Goal: Information Seeking & Learning: Learn about a topic

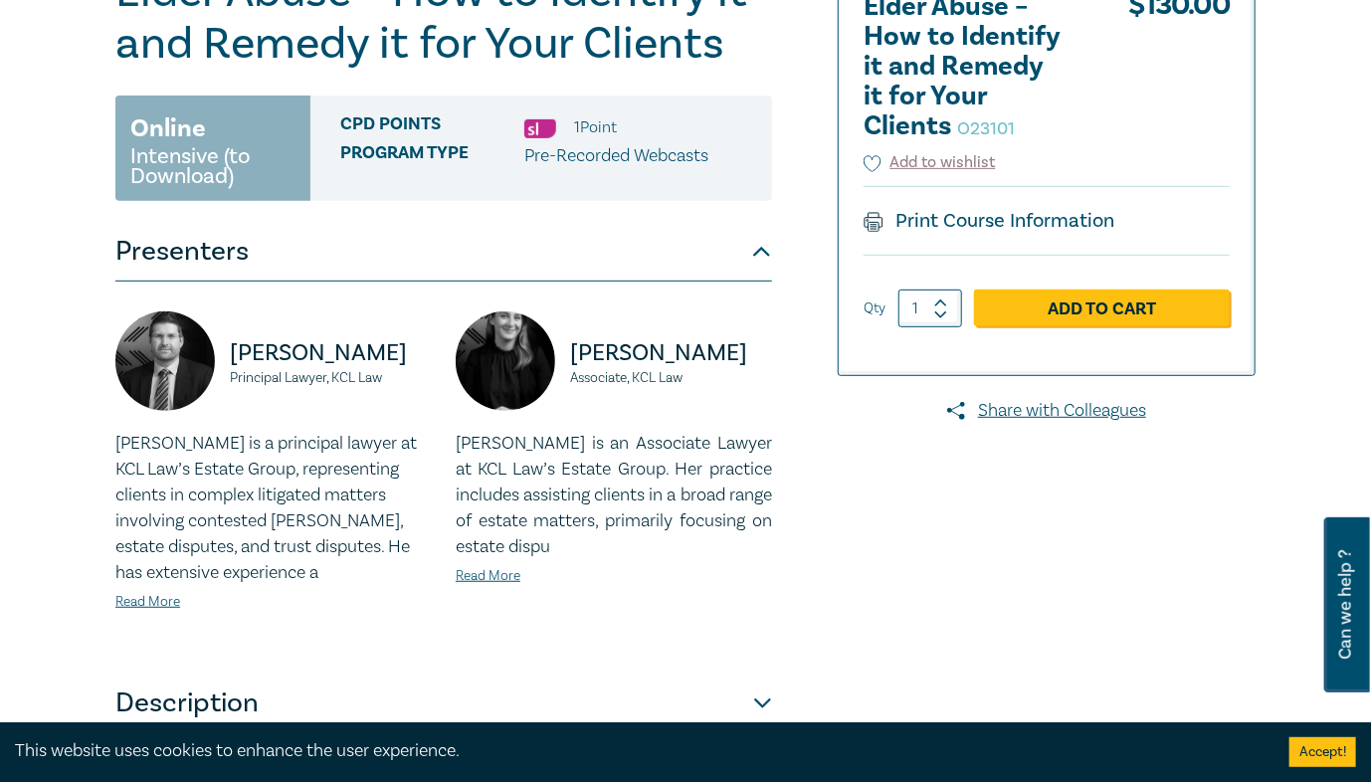
scroll to position [318, 0]
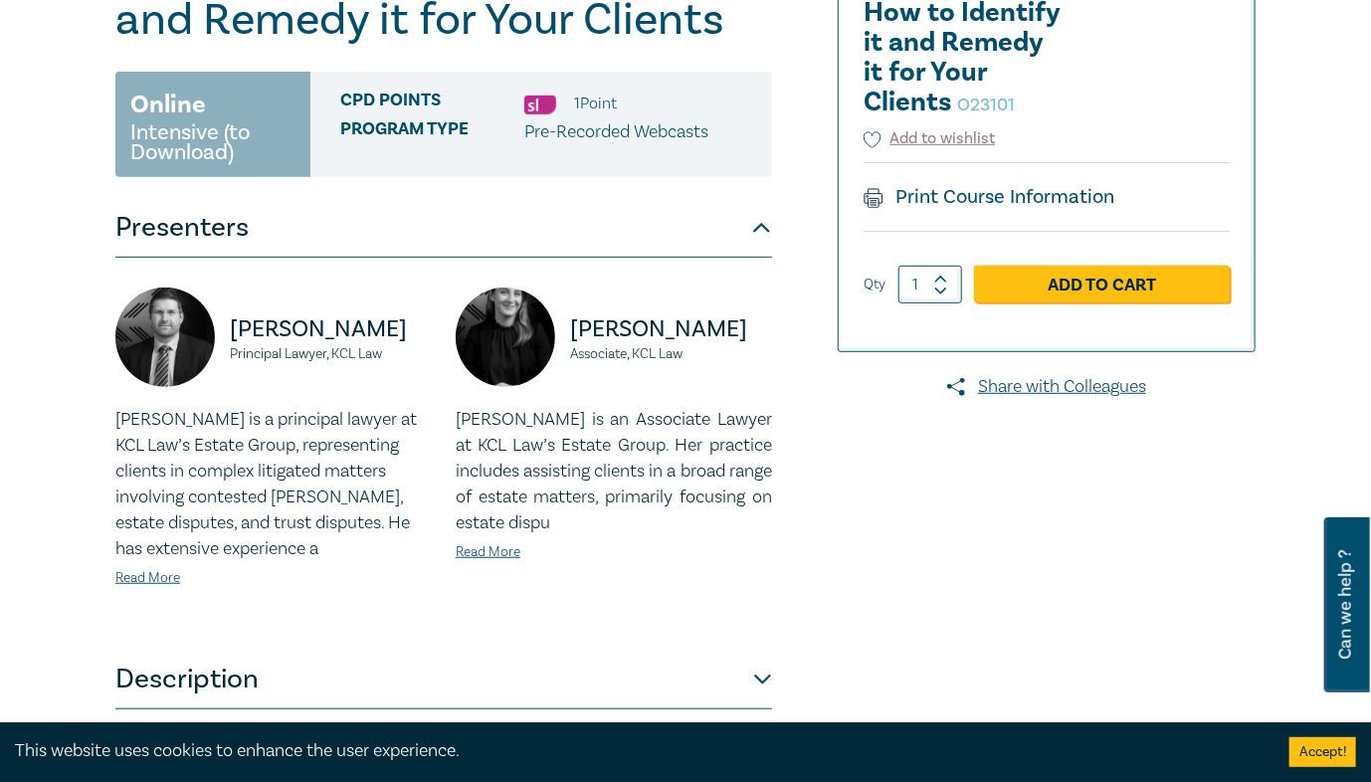
click at [207, 264] on div "Paul Beasant Principal Lawyer, KCL Law Paul is a principal lawyer at KCL Law’s …" at bounding box center [443, 454] width 657 height 392
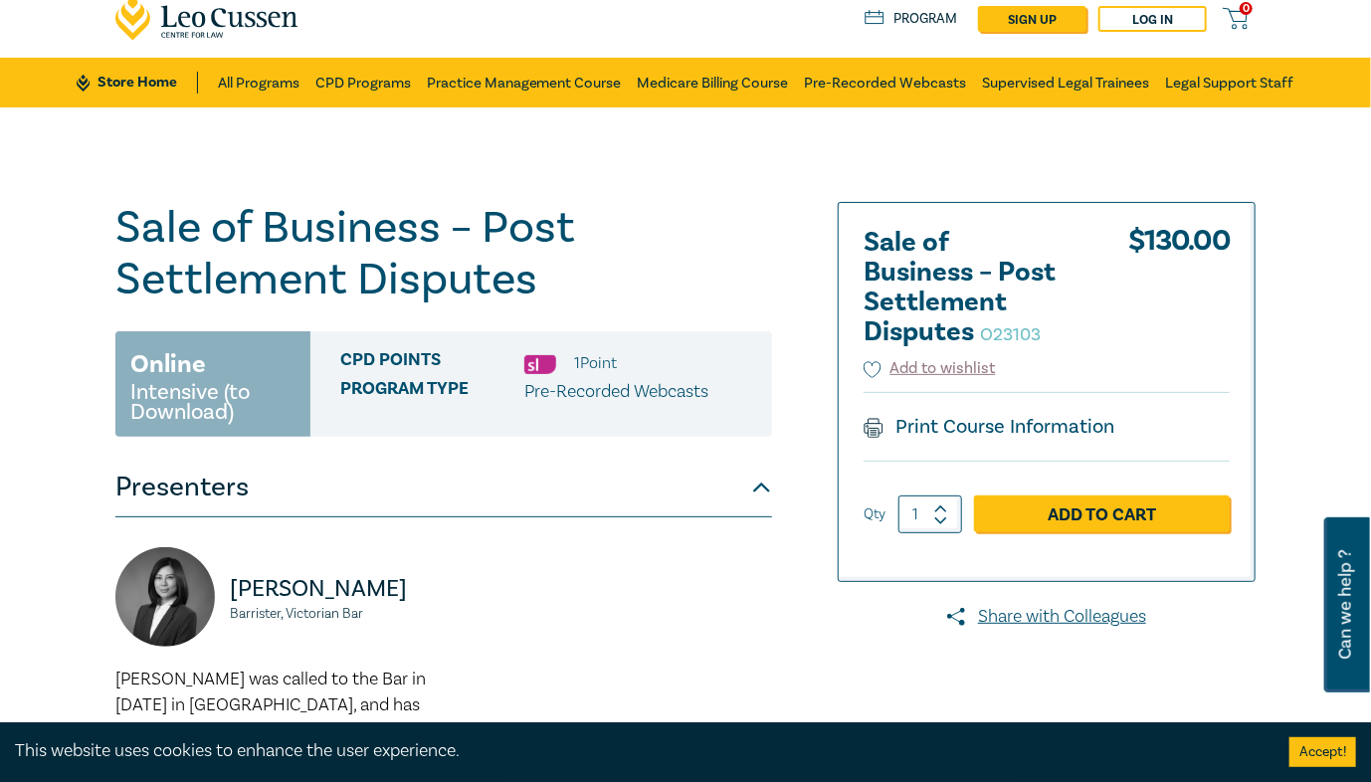
scroll to position [159, 0]
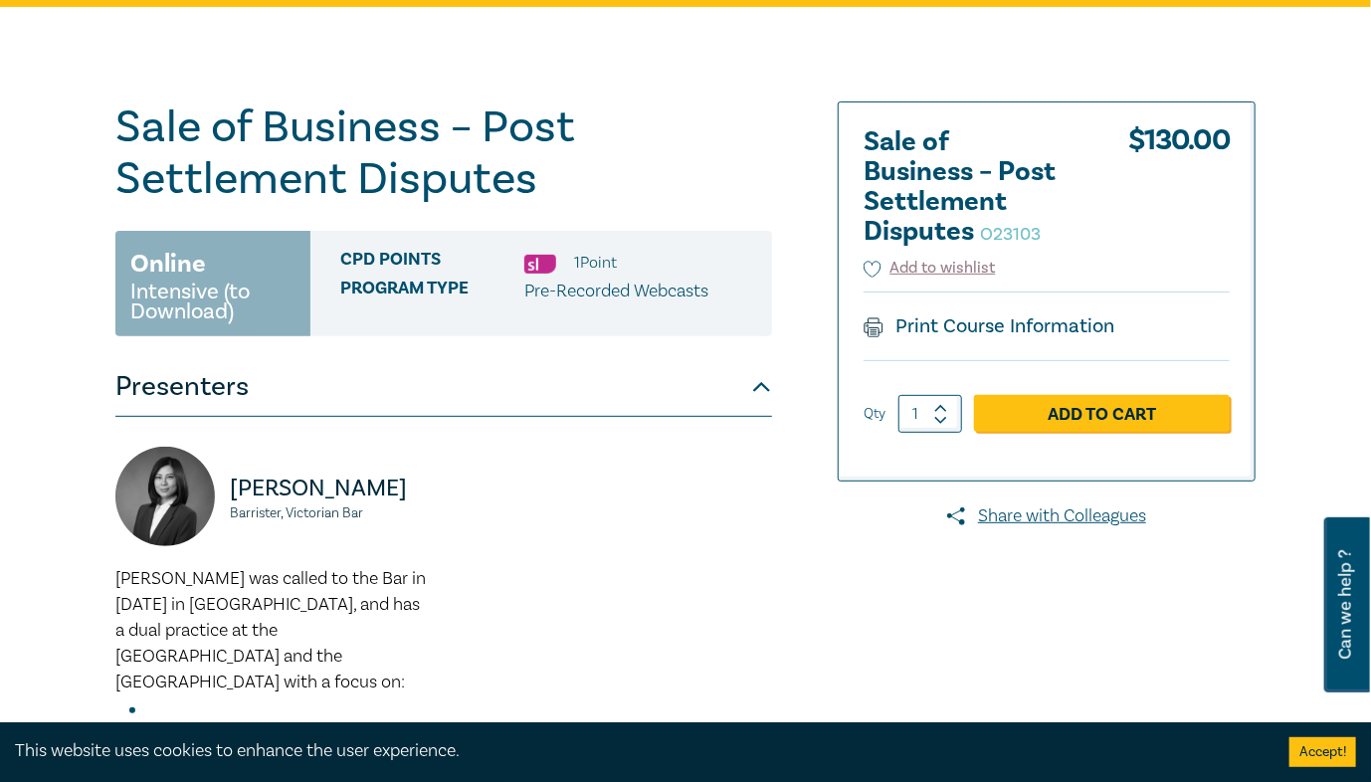
click at [1003, 235] on small "O23103" at bounding box center [1010, 234] width 61 height 23
copy small "O23103"
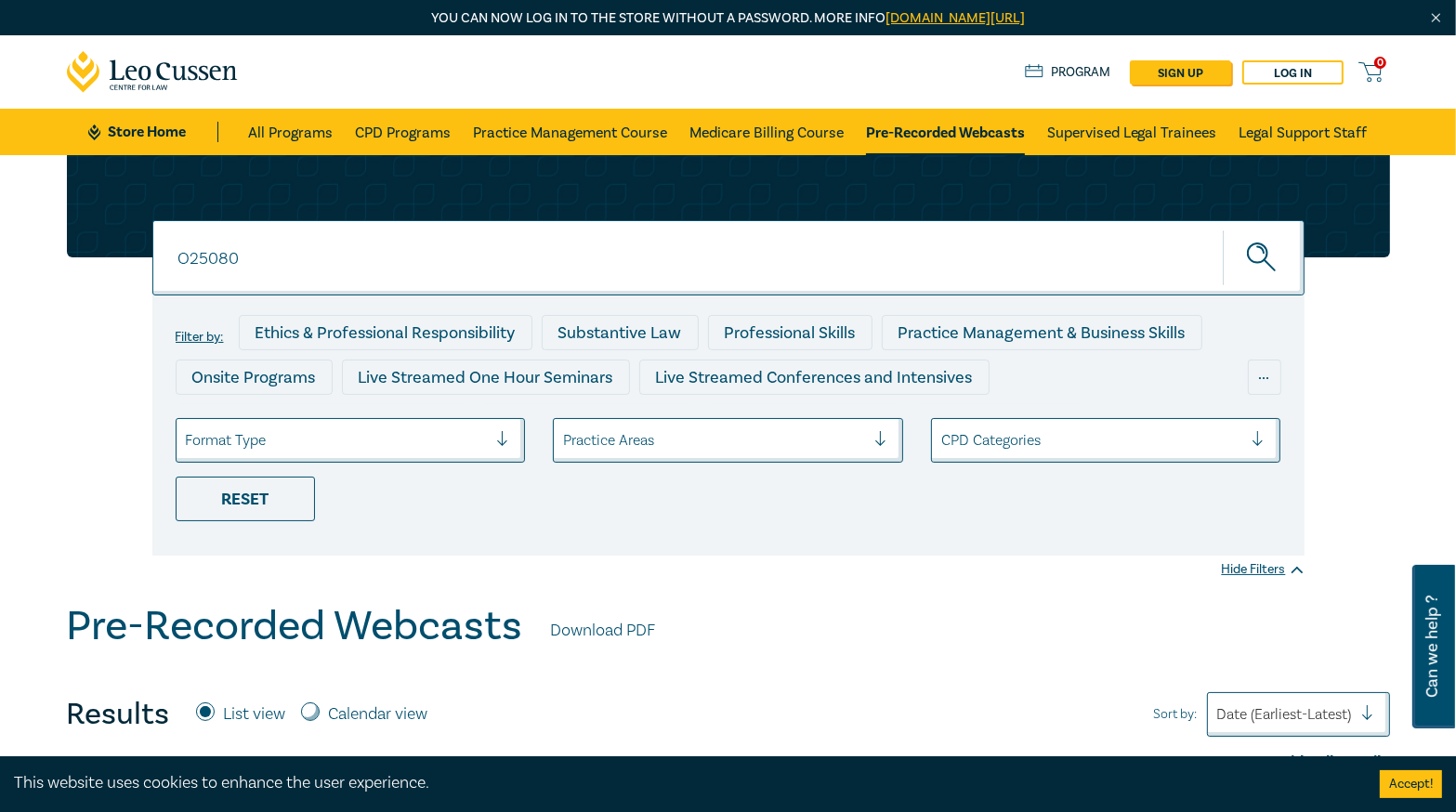
click at [303, 255] on input "O25080" at bounding box center [728, 258] width 1152 height 76
click at [1223, 230] on button "submit" at bounding box center [1264, 258] width 82 height 57
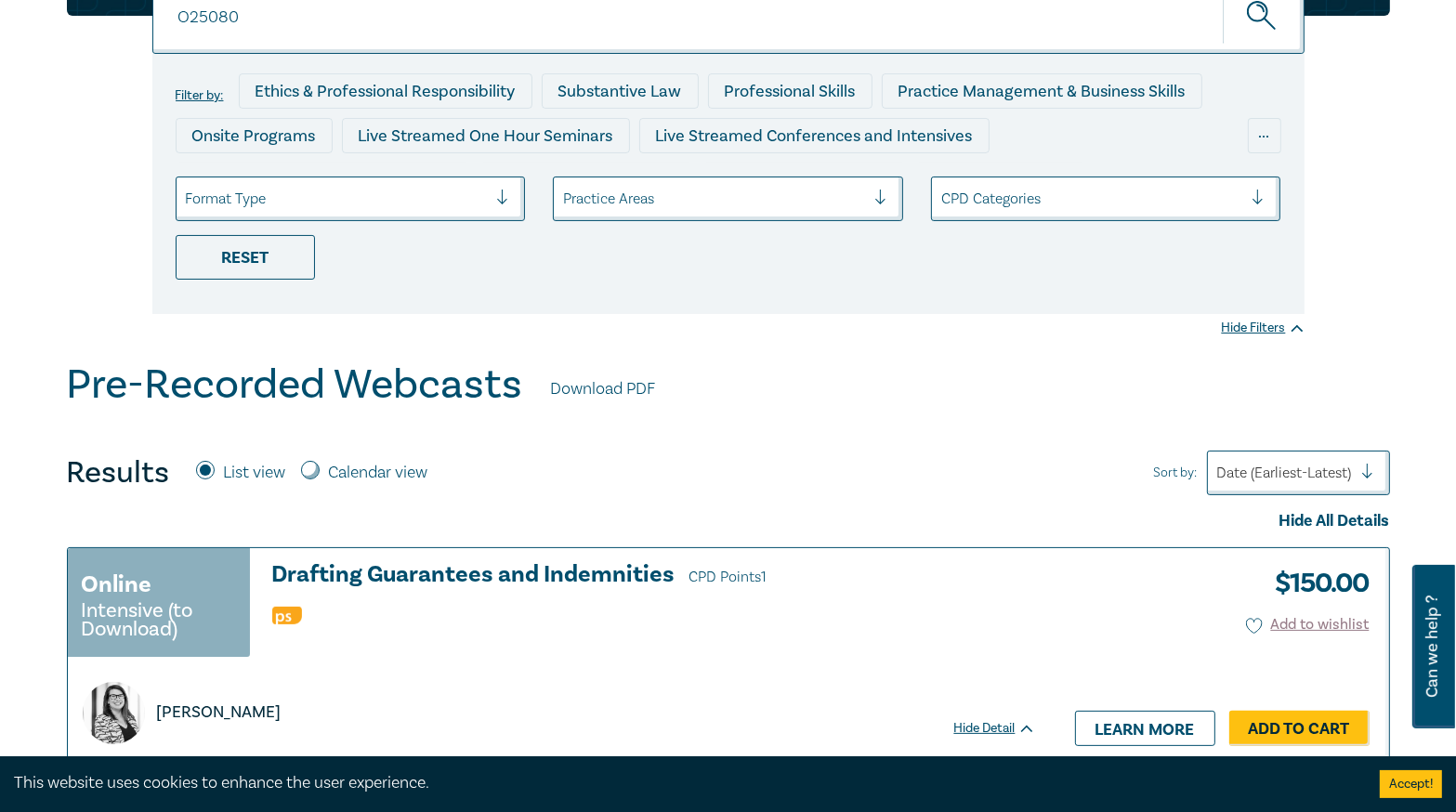
scroll to position [148, 0]
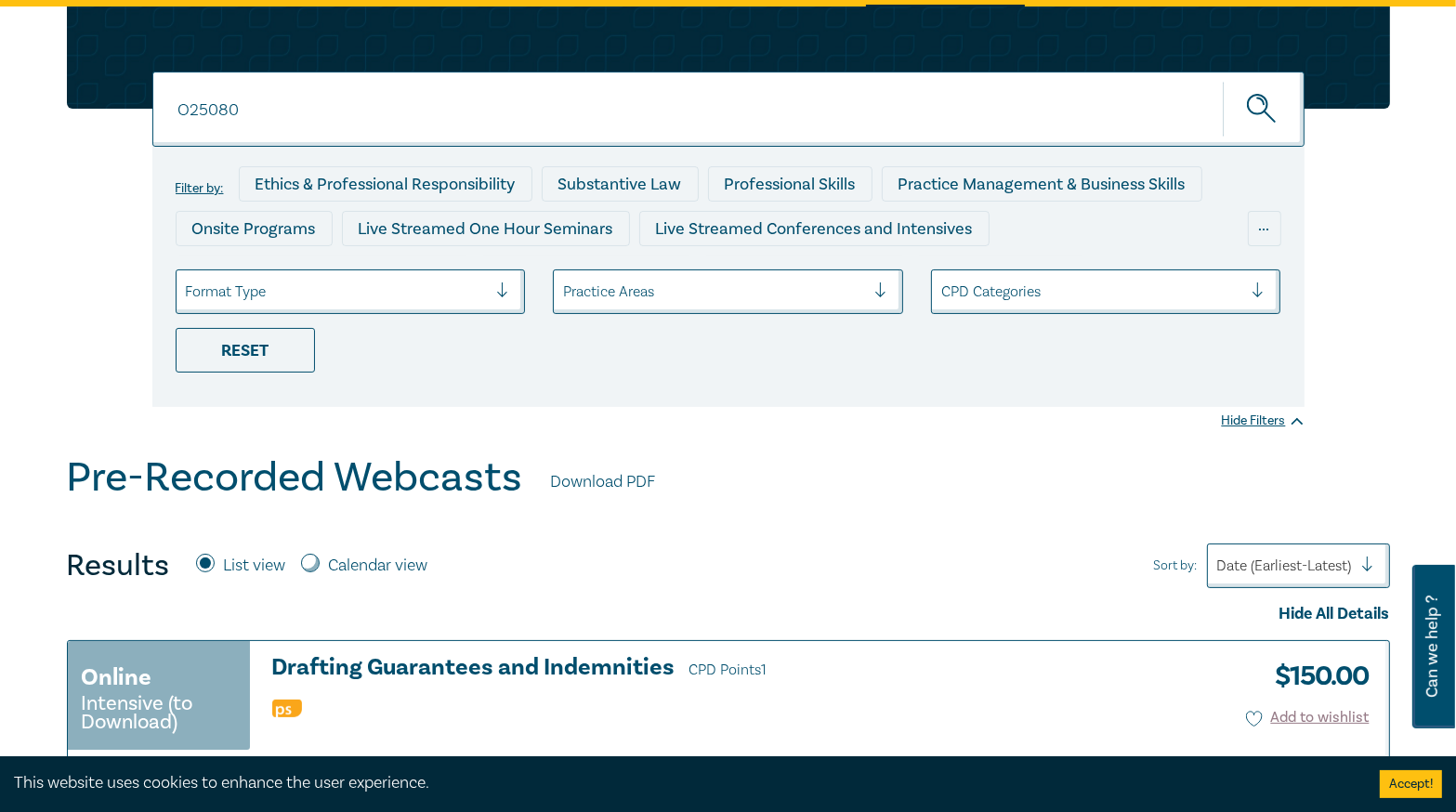
click at [304, 98] on input "O25080" at bounding box center [728, 109] width 1152 height 76
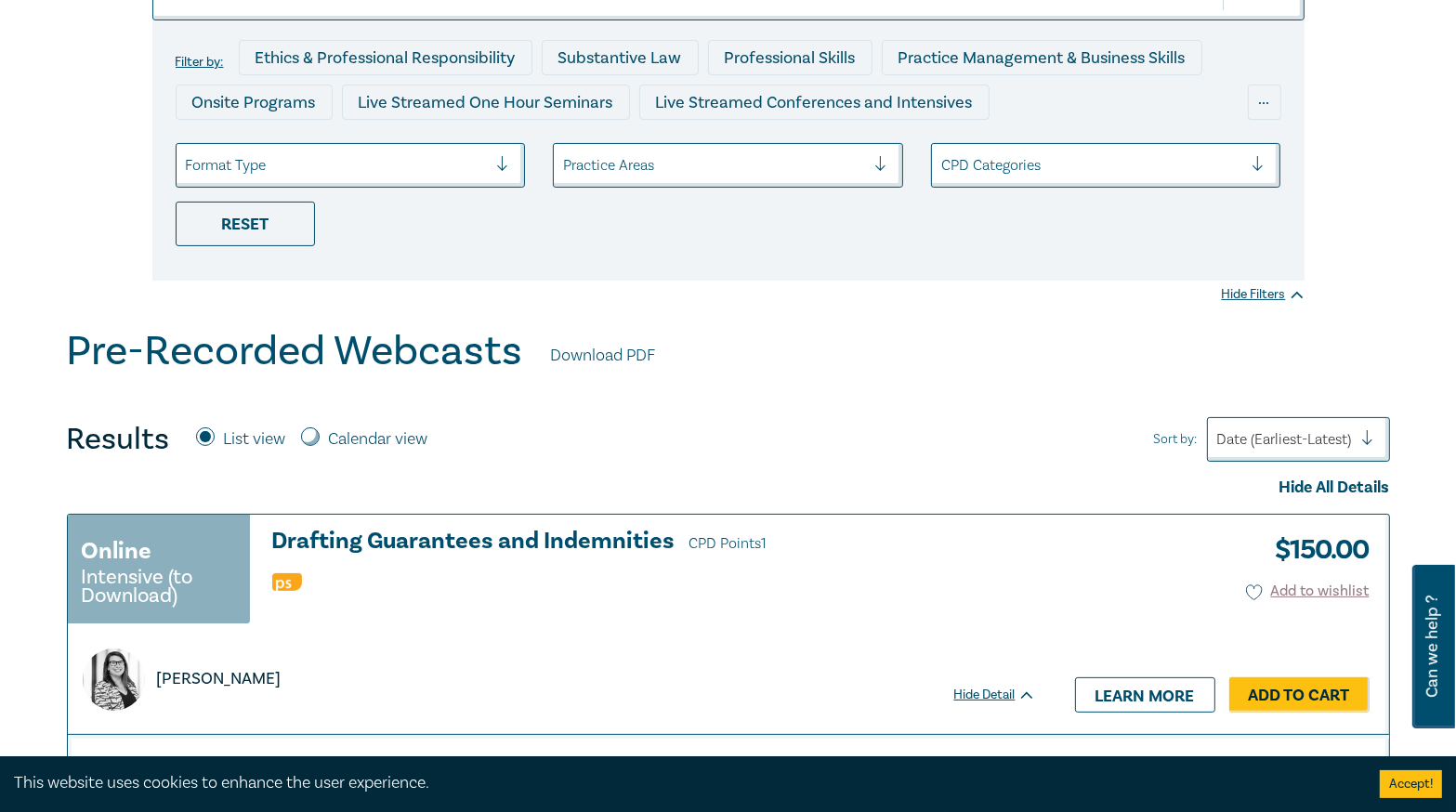
scroll to position [223, 0]
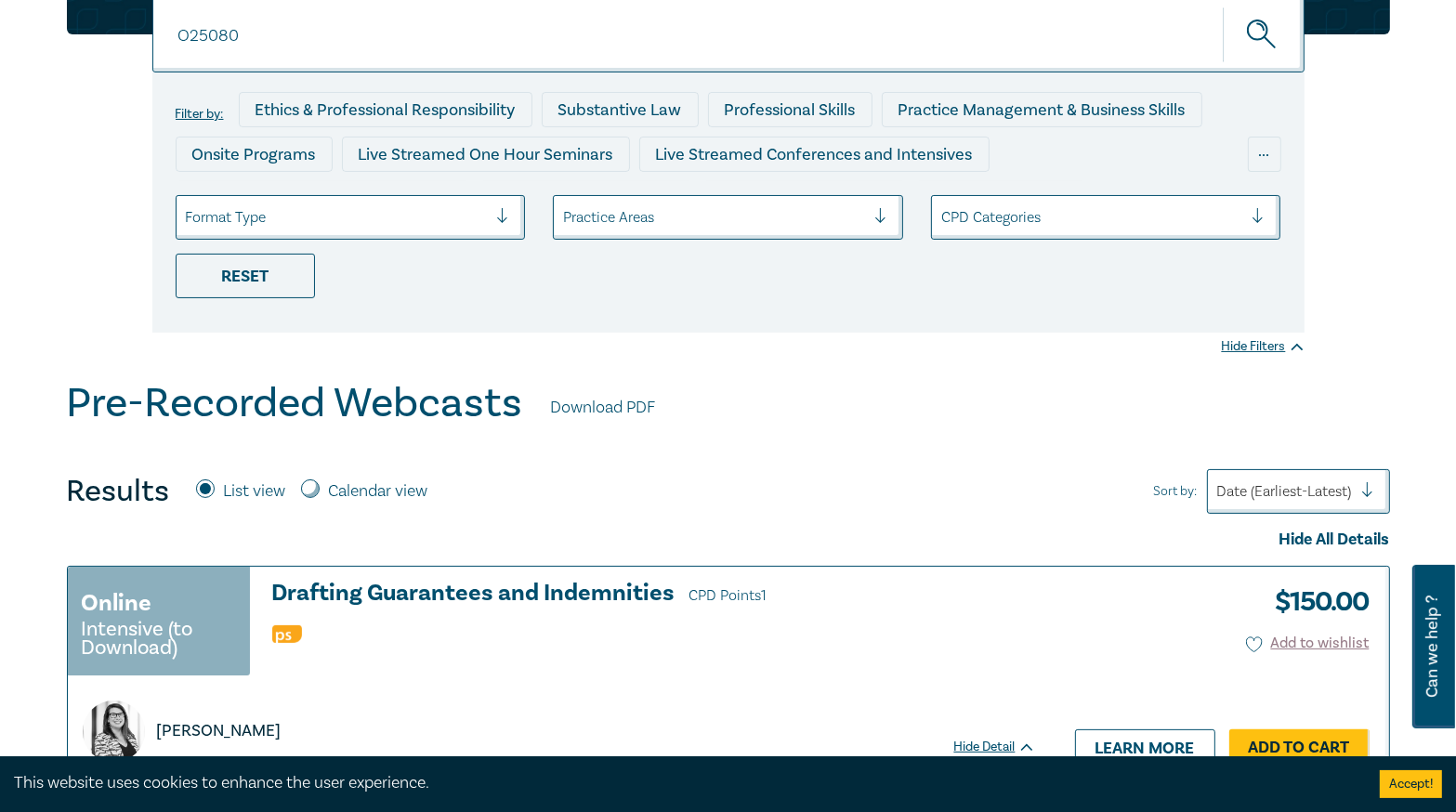
click at [264, 41] on input "O25080" at bounding box center [728, 35] width 1152 height 76
type input "O25081"
click at [1223, 7] on button "submit" at bounding box center [1264, 35] width 82 height 57
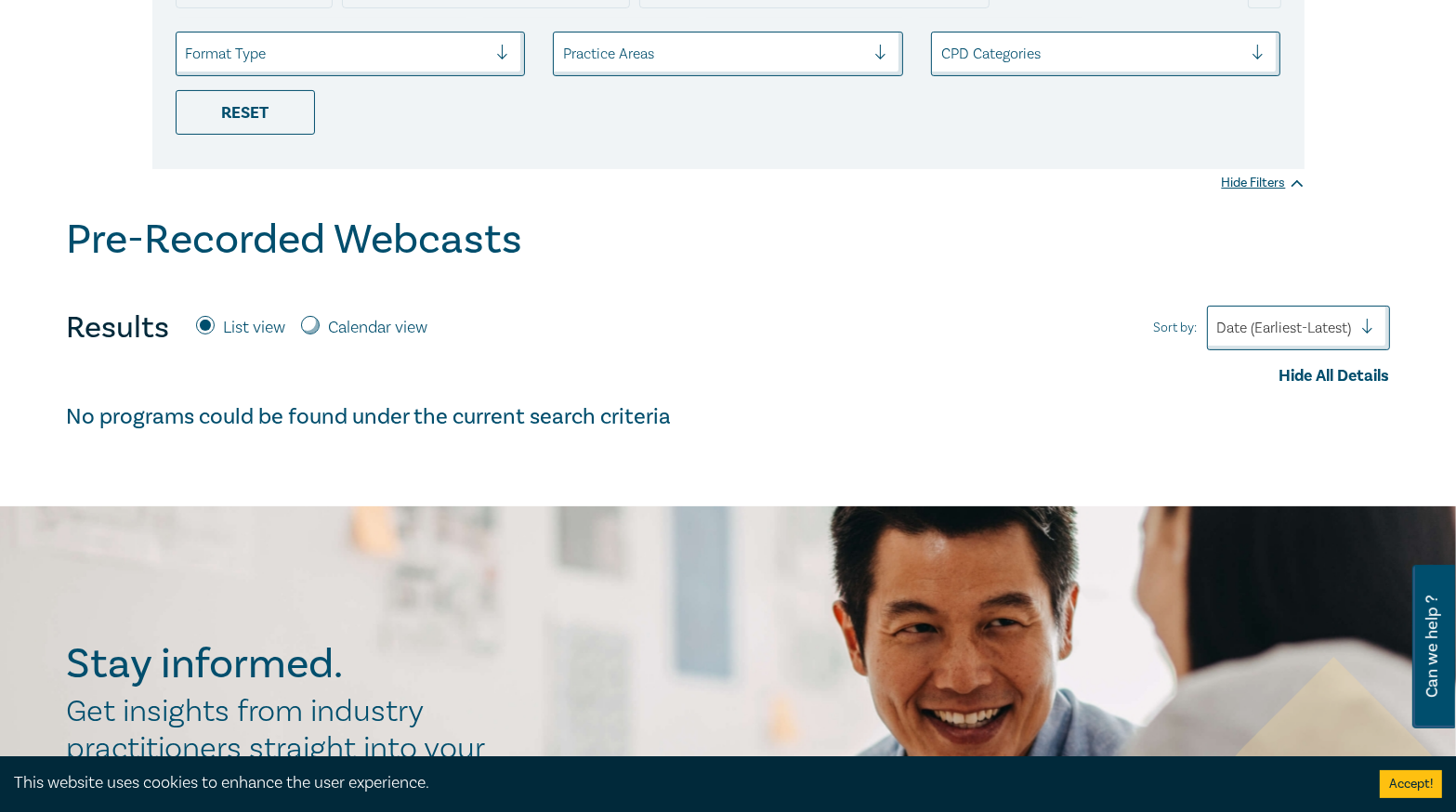
scroll to position [148, 0]
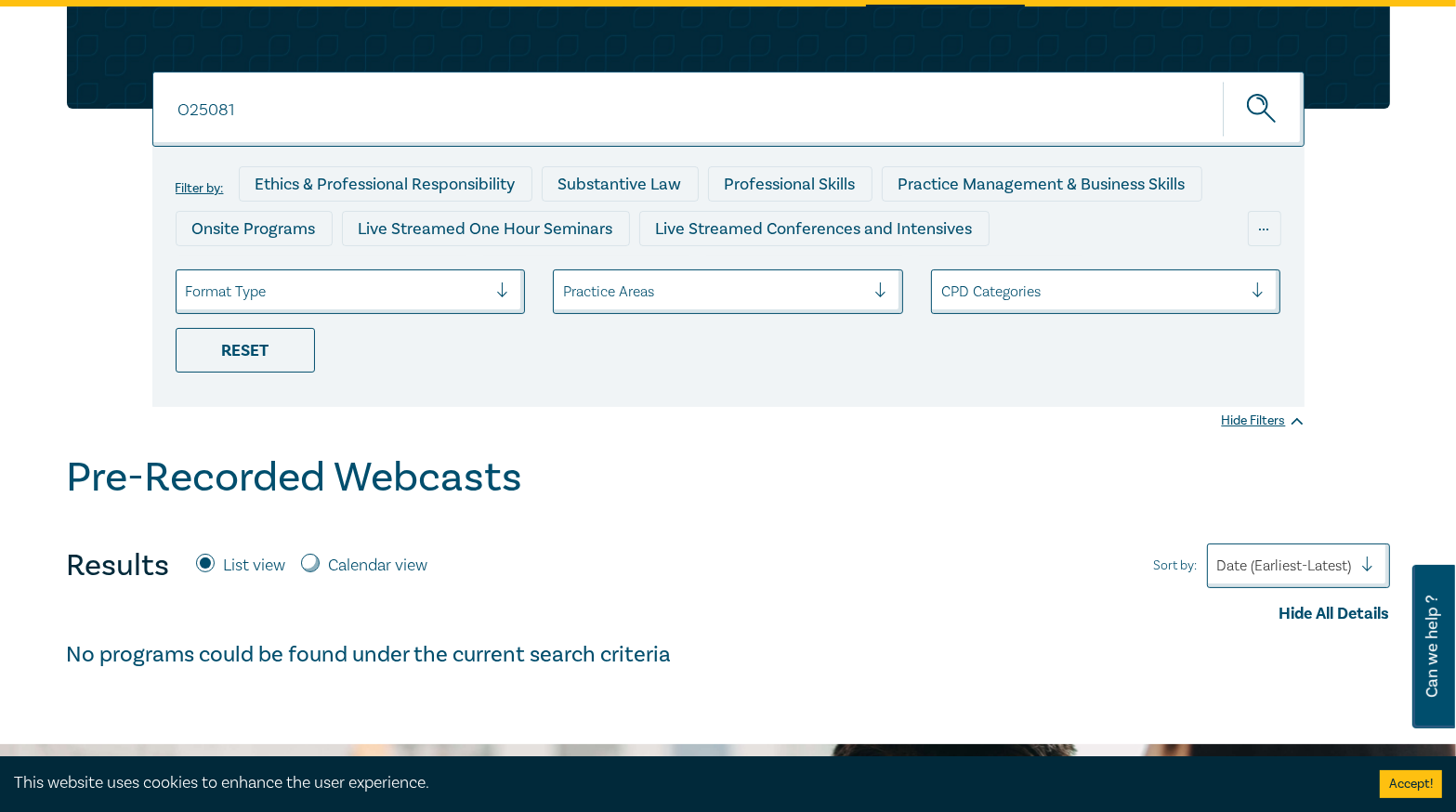
click at [289, 107] on input "O25081" at bounding box center [728, 109] width 1152 height 76
click at [288, 108] on input "O25081" at bounding box center [728, 109] width 1152 height 76
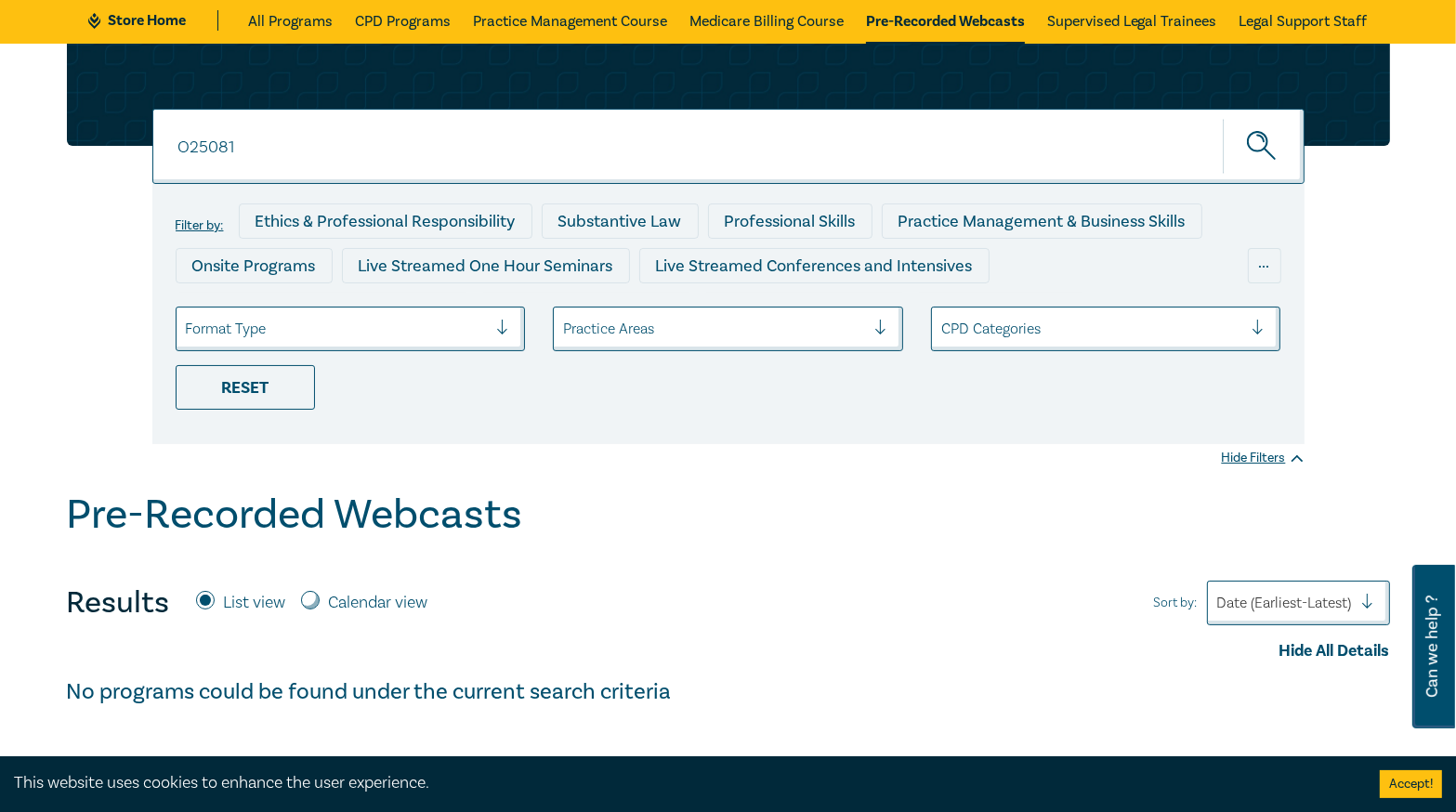
scroll to position [0, 0]
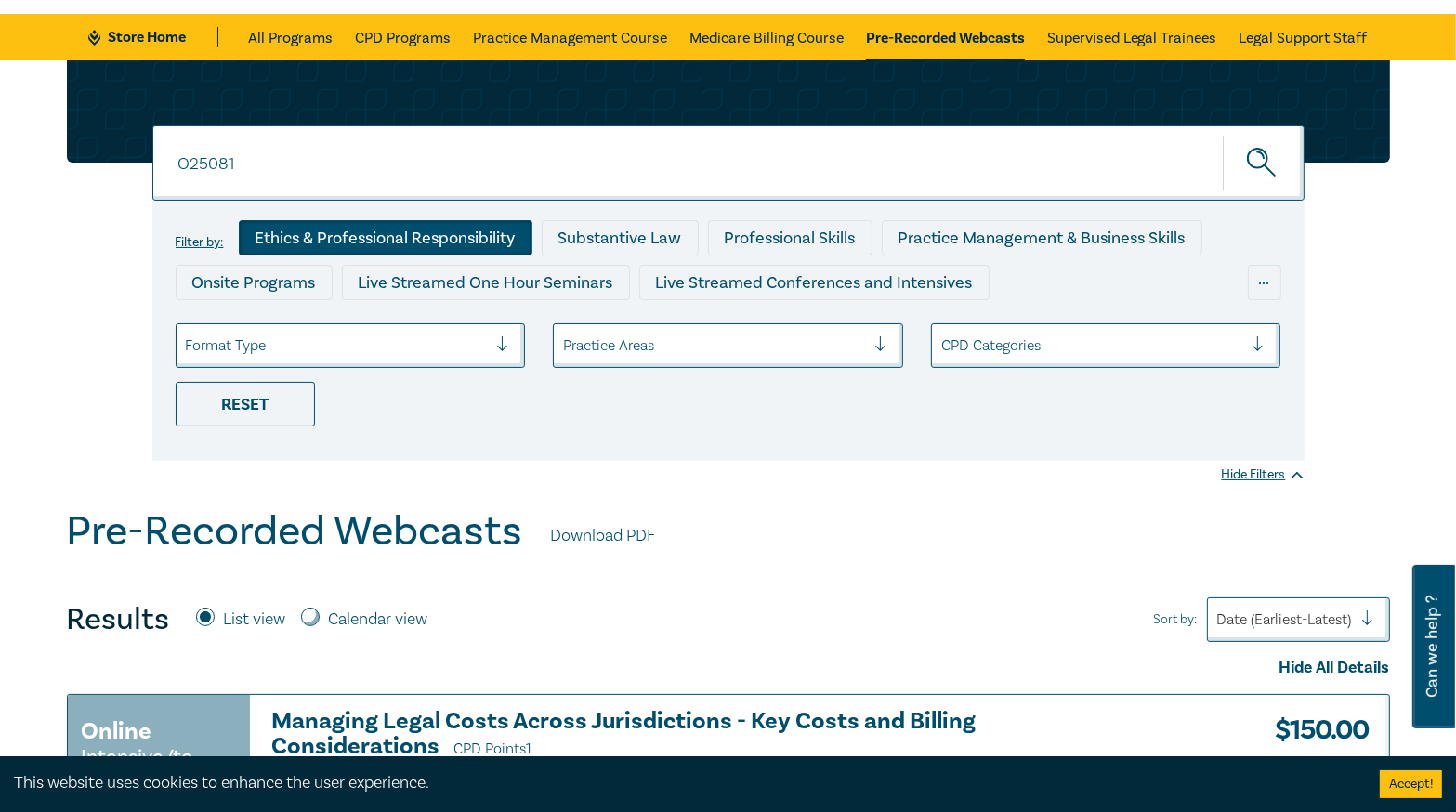
scroll to position [75, 0]
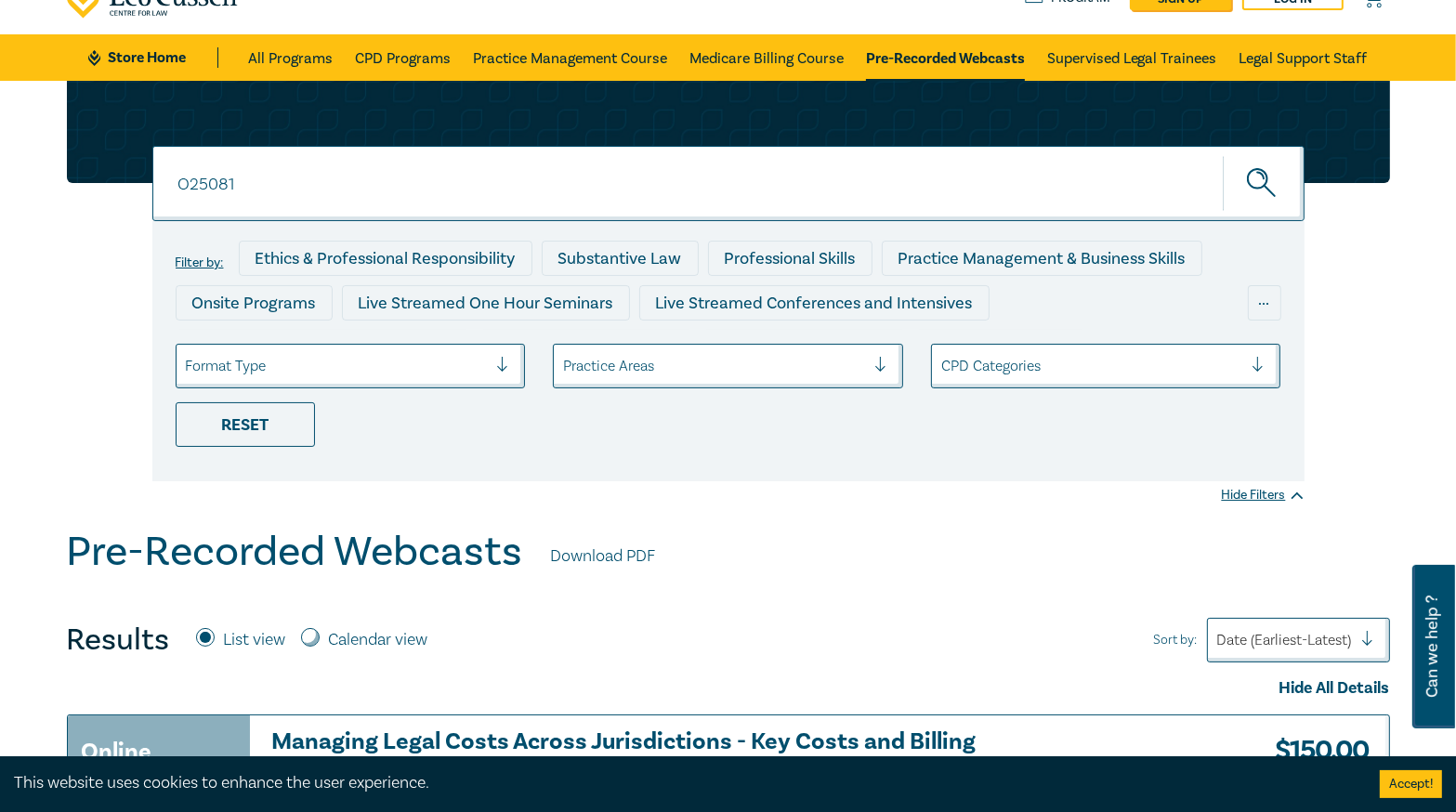
click at [299, 186] on input "O25081" at bounding box center [728, 183] width 1152 height 76
type input "O25082"
click at [1223, 155] on button "submit" at bounding box center [1264, 183] width 82 height 57
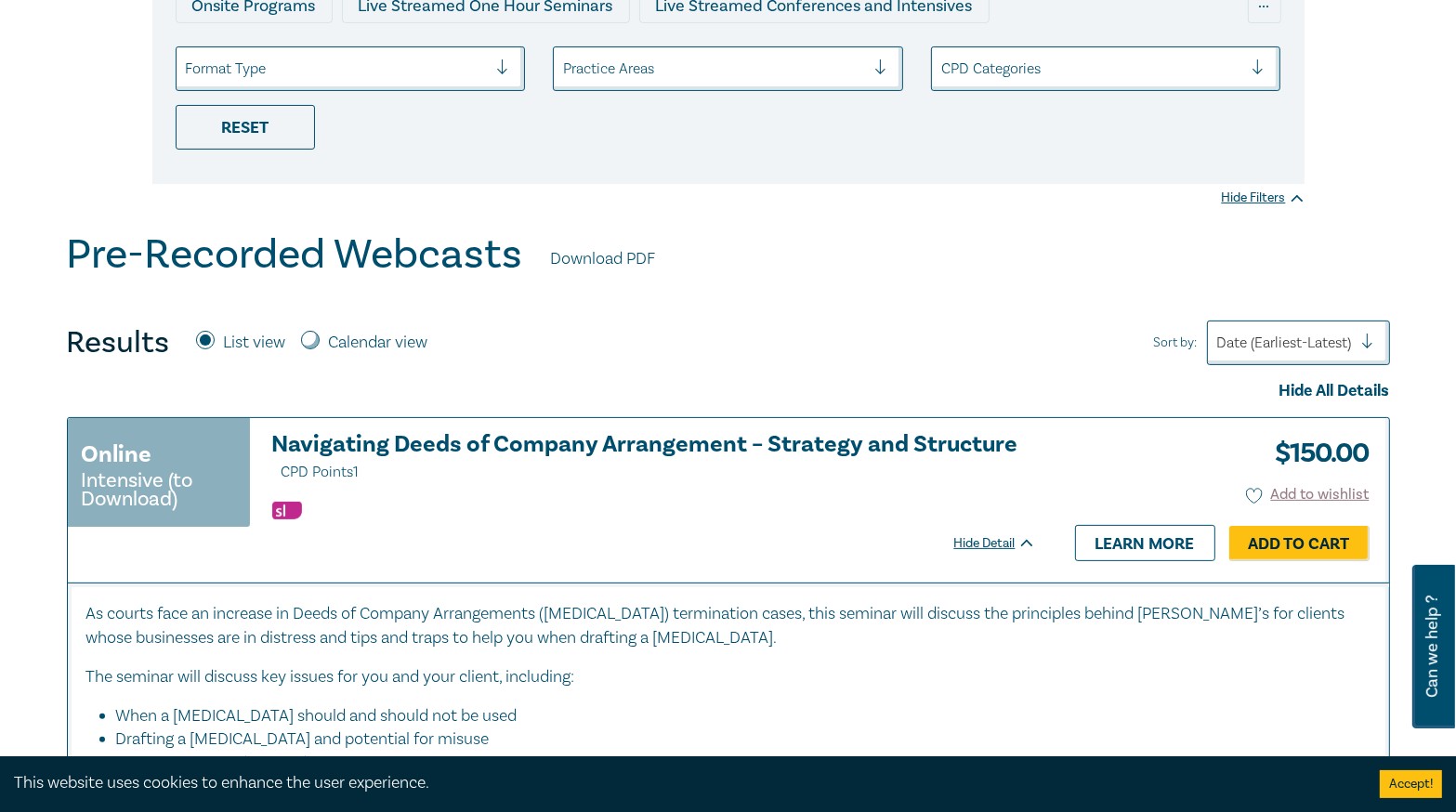
click at [1156, 536] on link "Learn more" at bounding box center [1145, 542] width 140 height 35
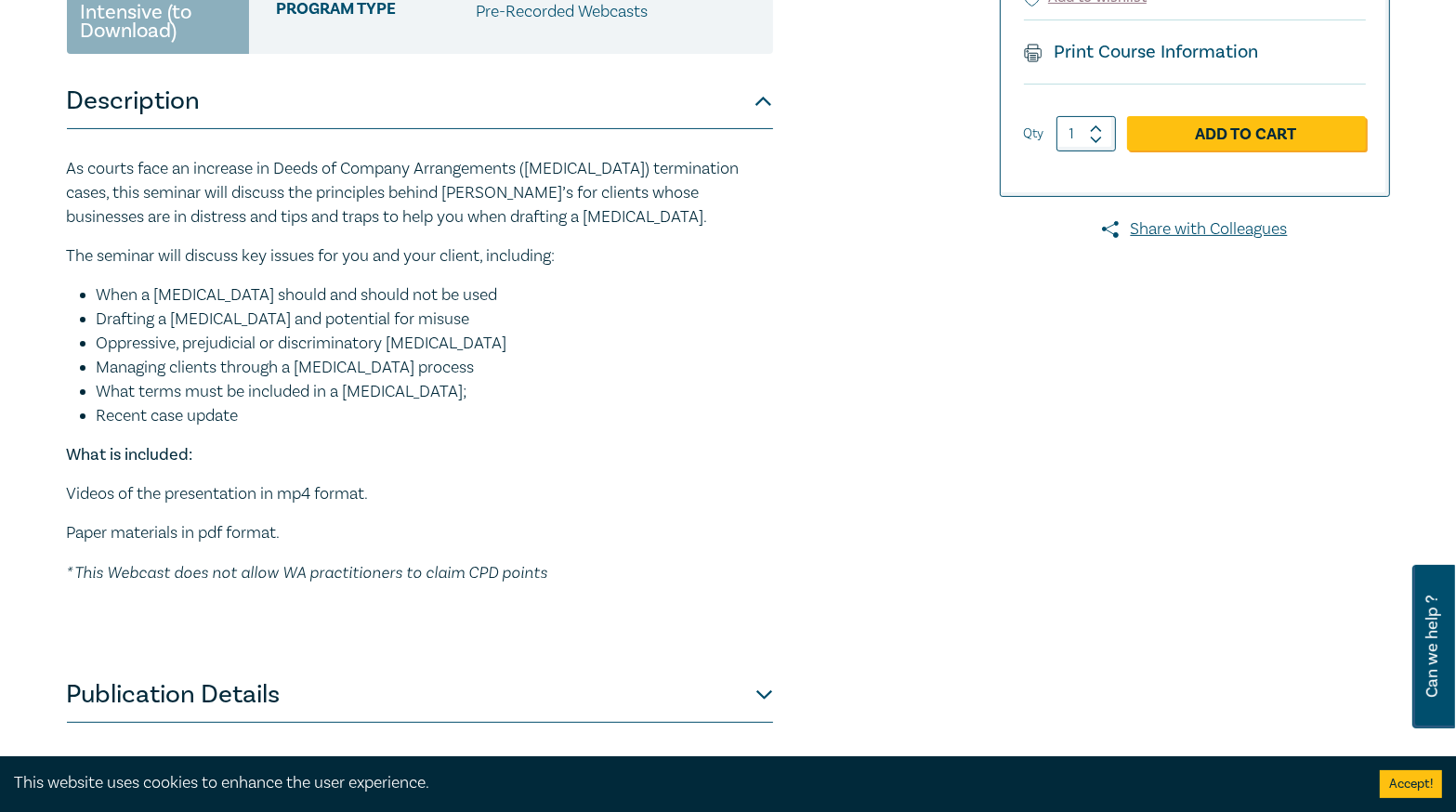
scroll to position [669, 0]
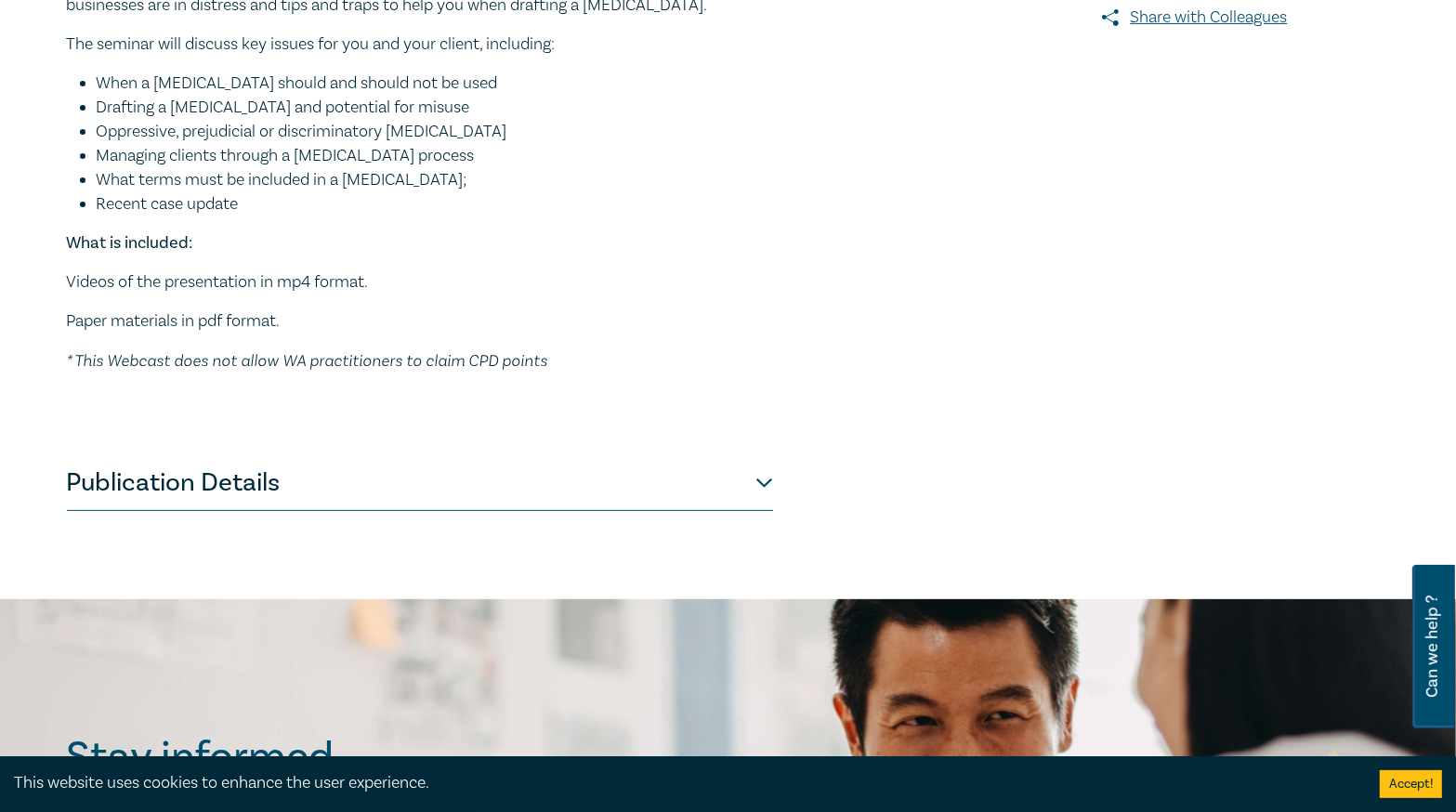
click at [440, 487] on button "Publication Details" at bounding box center [420, 483] width 706 height 56
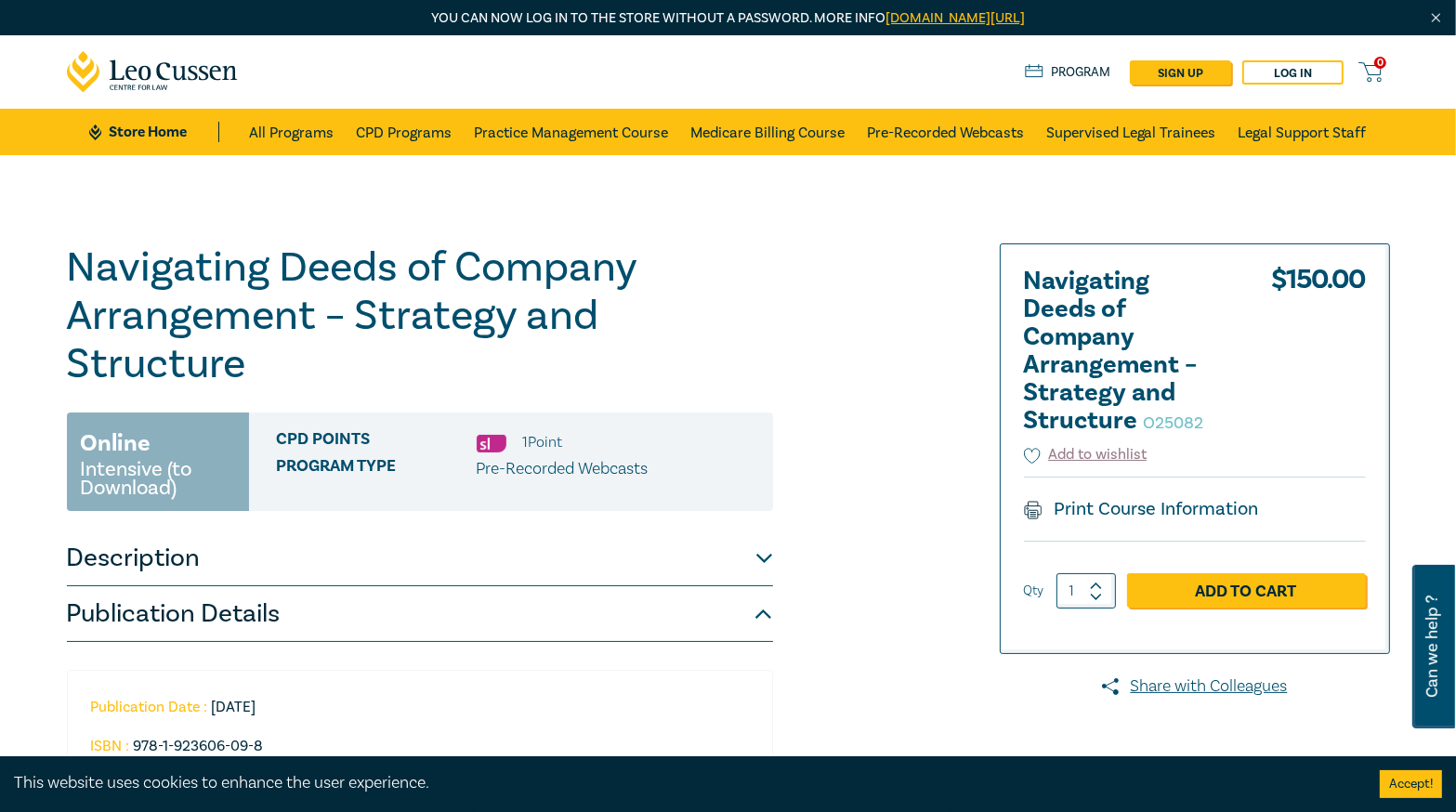
scroll to position [148, 0]
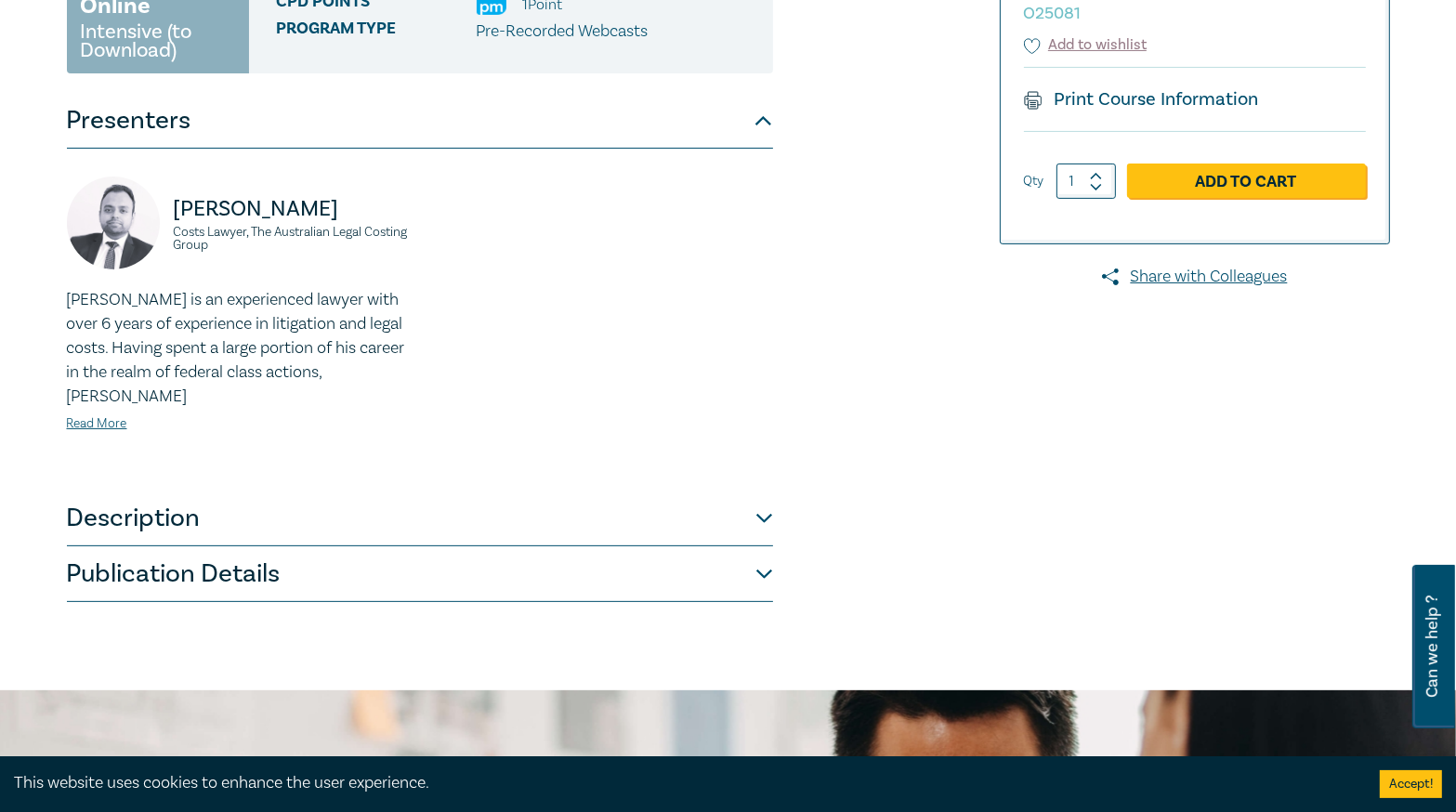
scroll to position [595, 0]
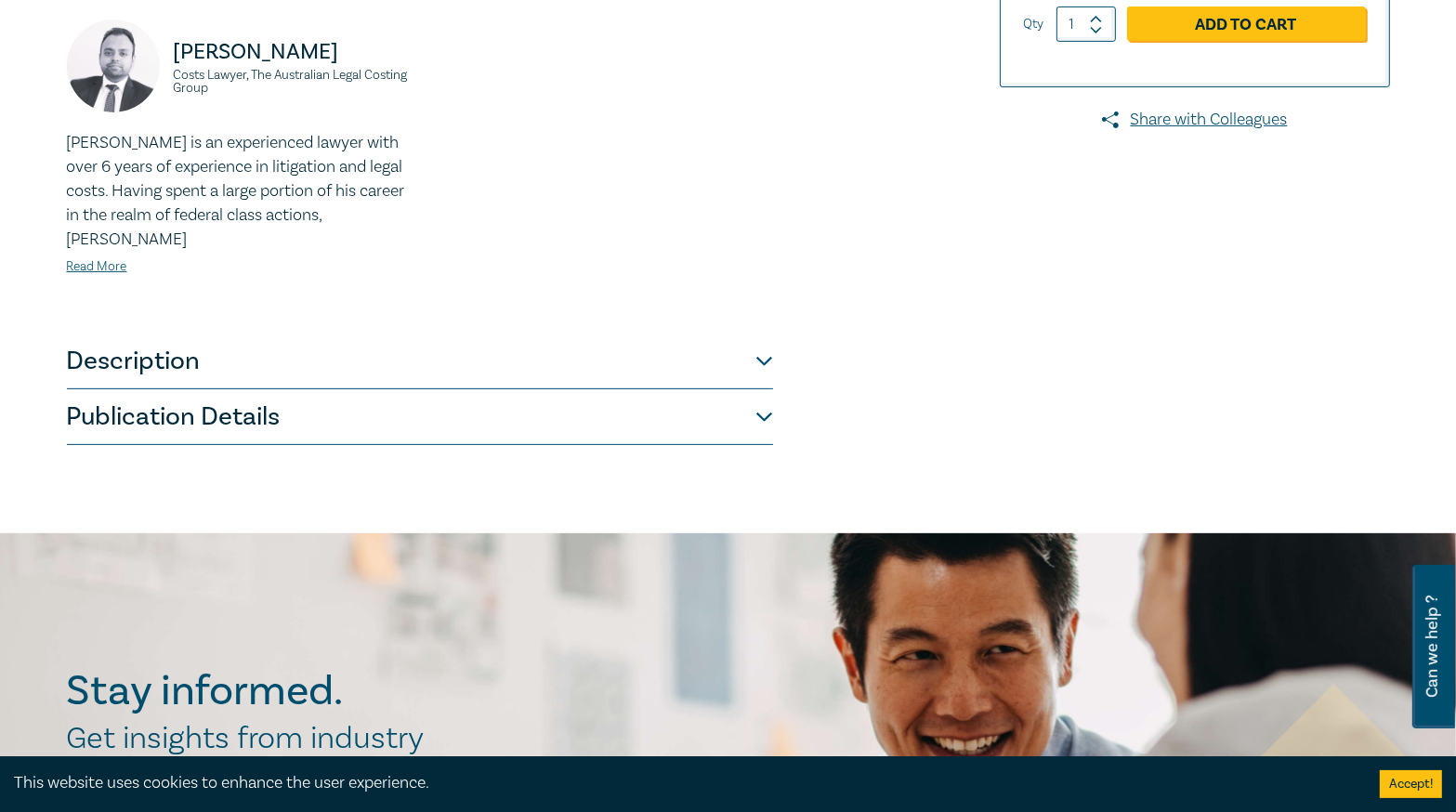
click at [532, 367] on button "Description" at bounding box center [420, 361] width 706 height 56
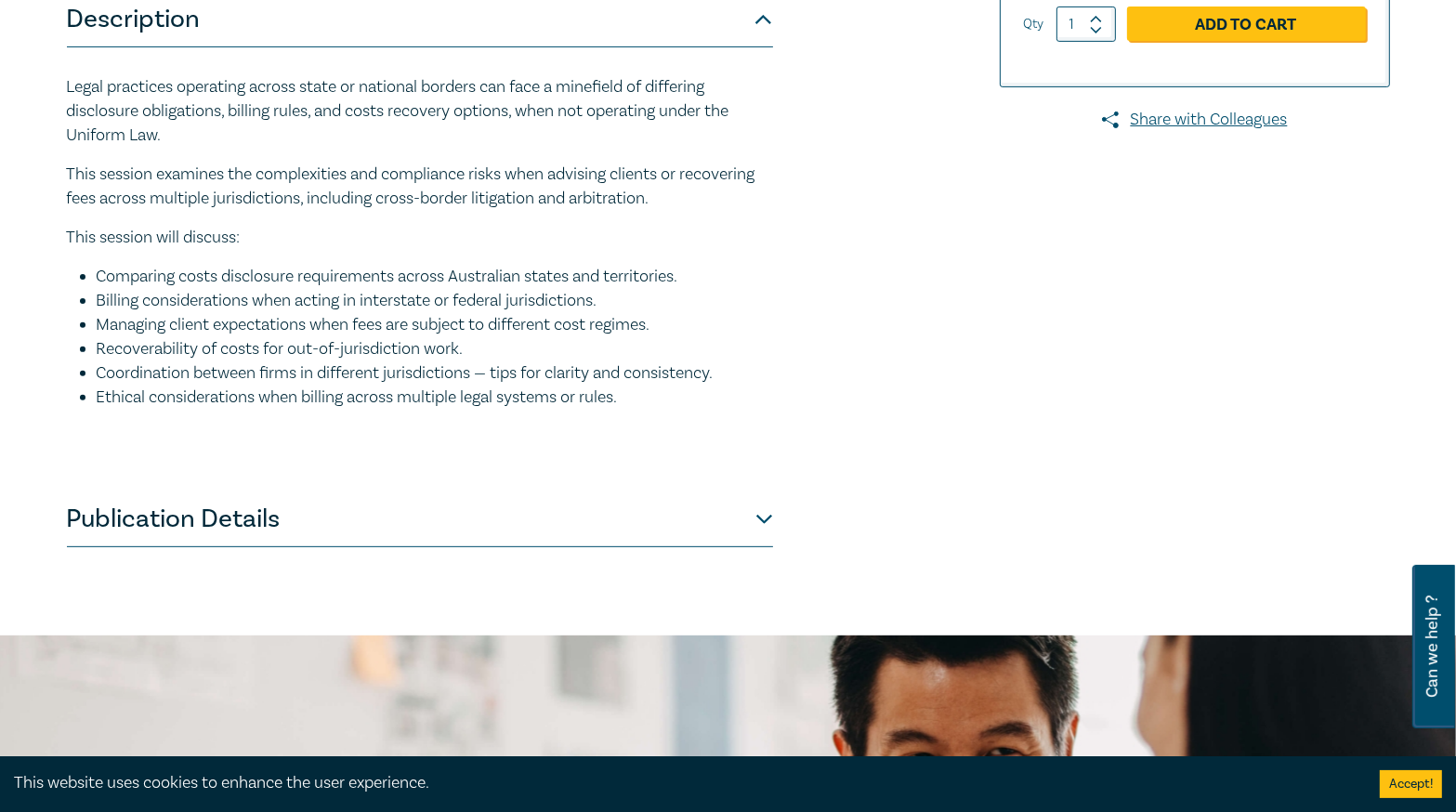
click at [527, 509] on button "Publication Details" at bounding box center [420, 519] width 706 height 56
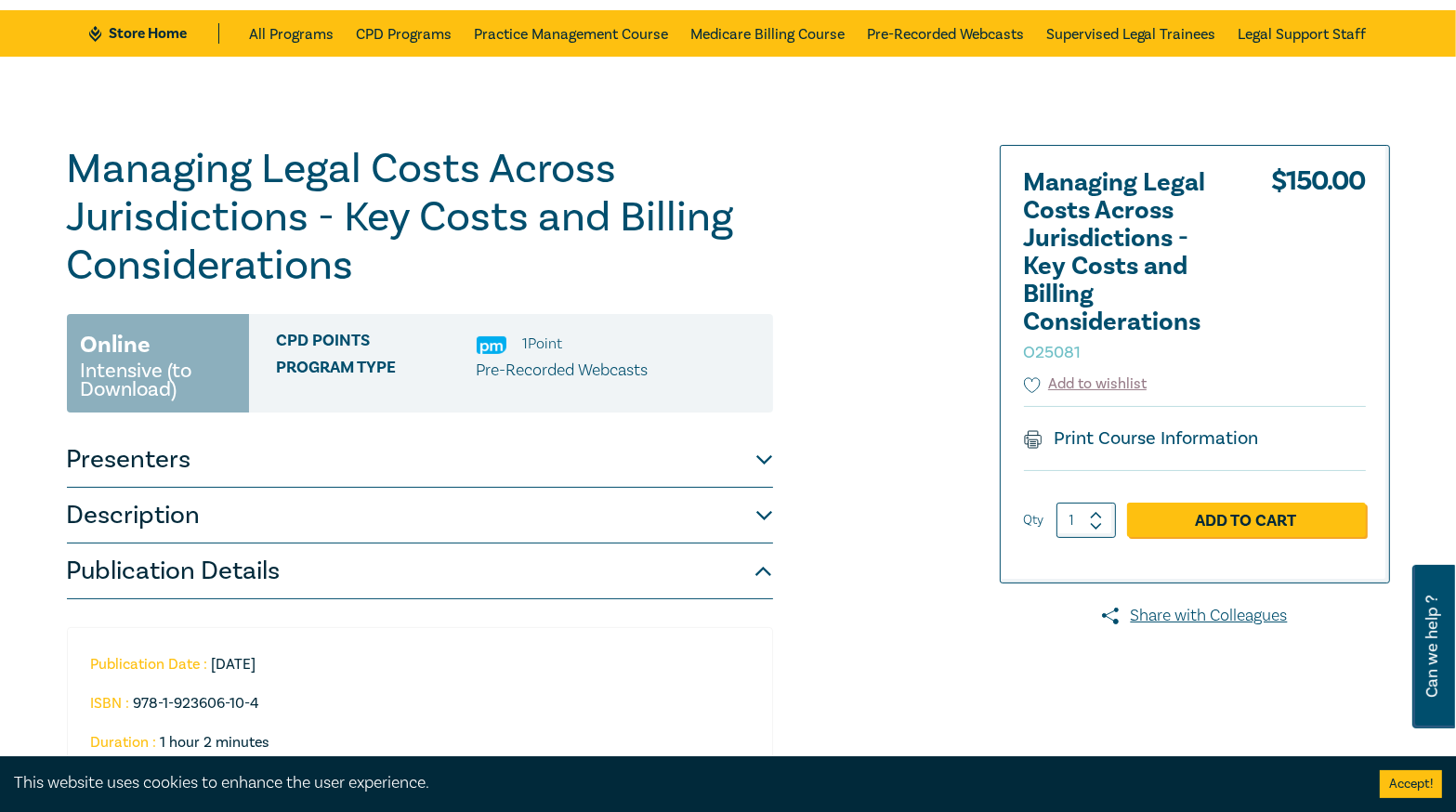
scroll to position [0, 0]
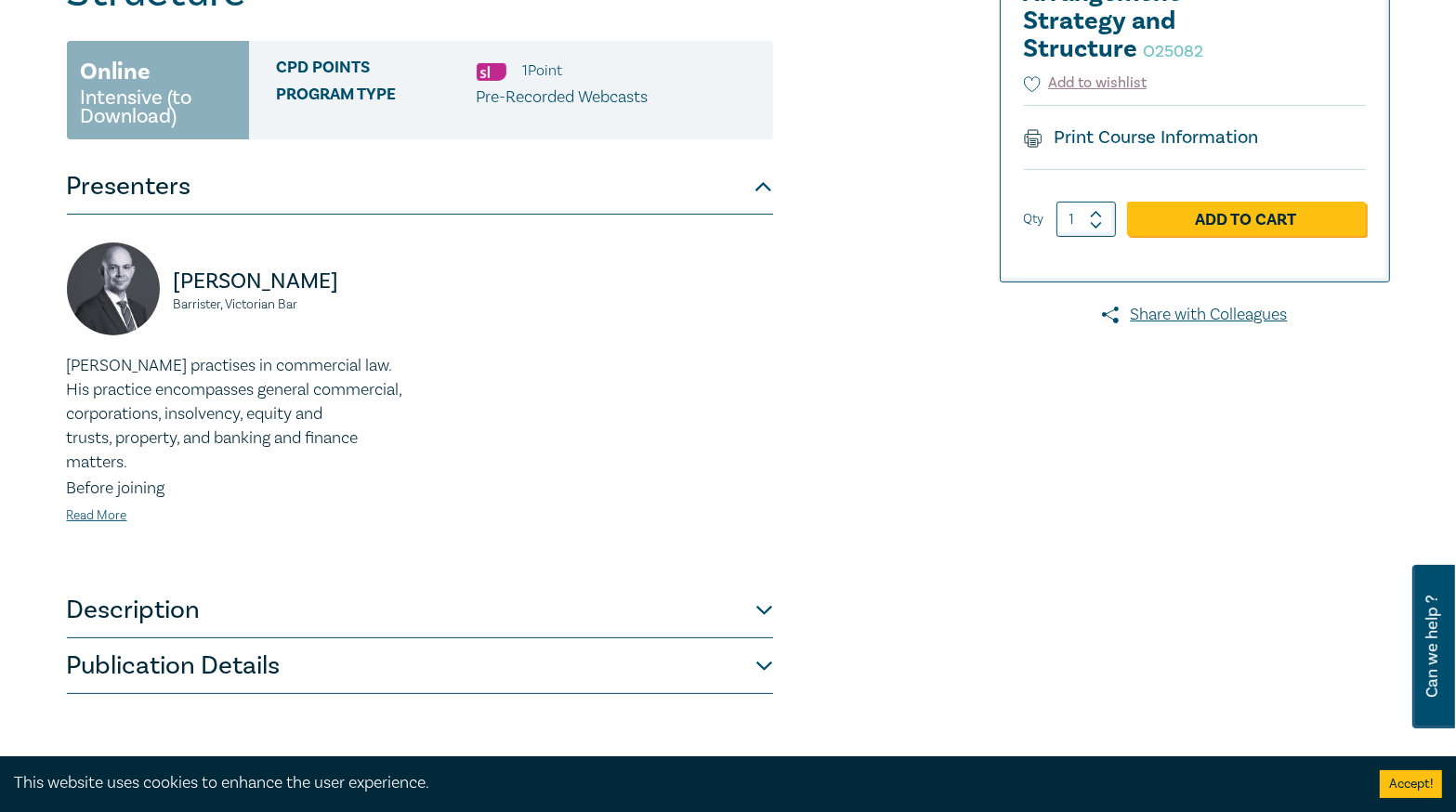
scroll to position [595, 0]
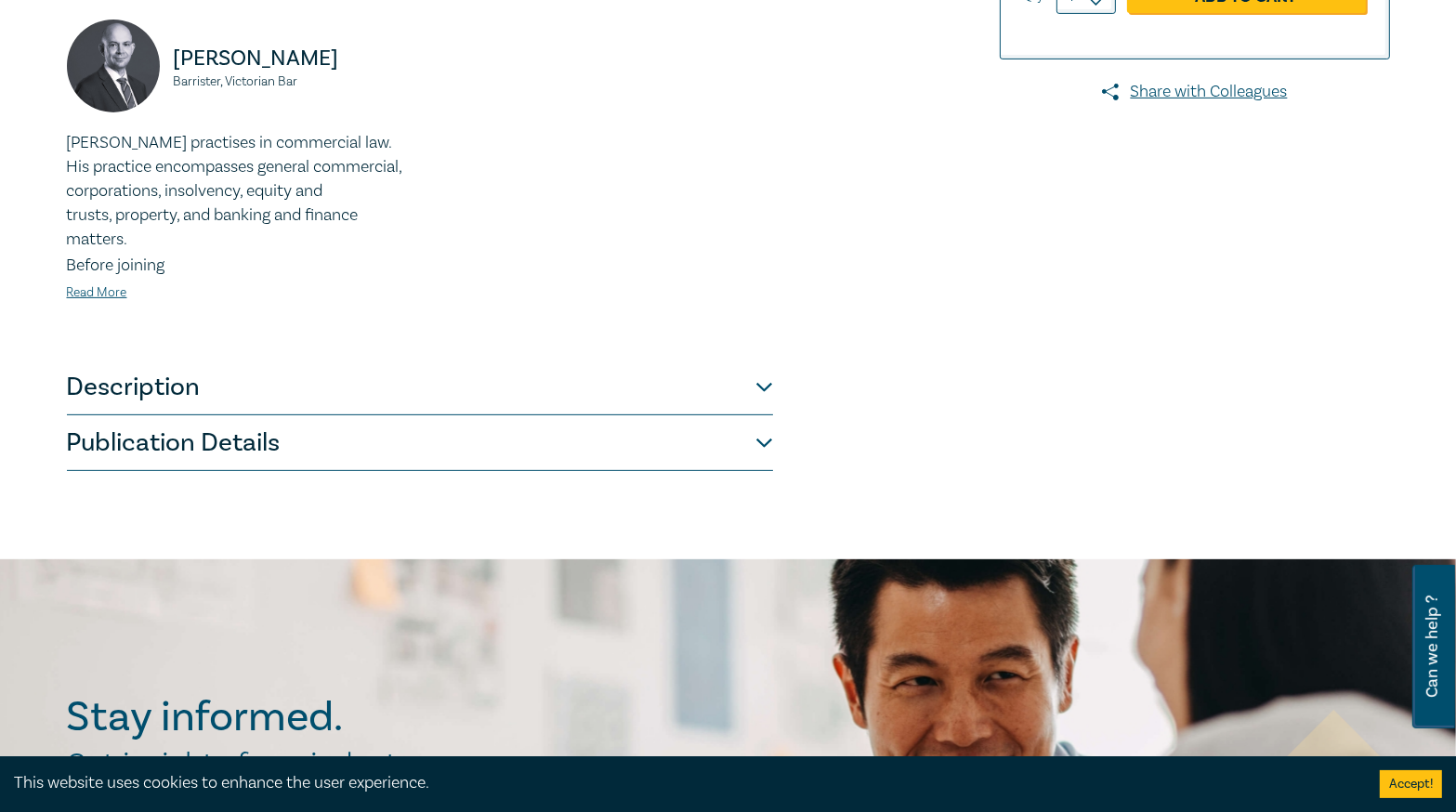
click at [676, 437] on button "Publication Details" at bounding box center [420, 443] width 706 height 56
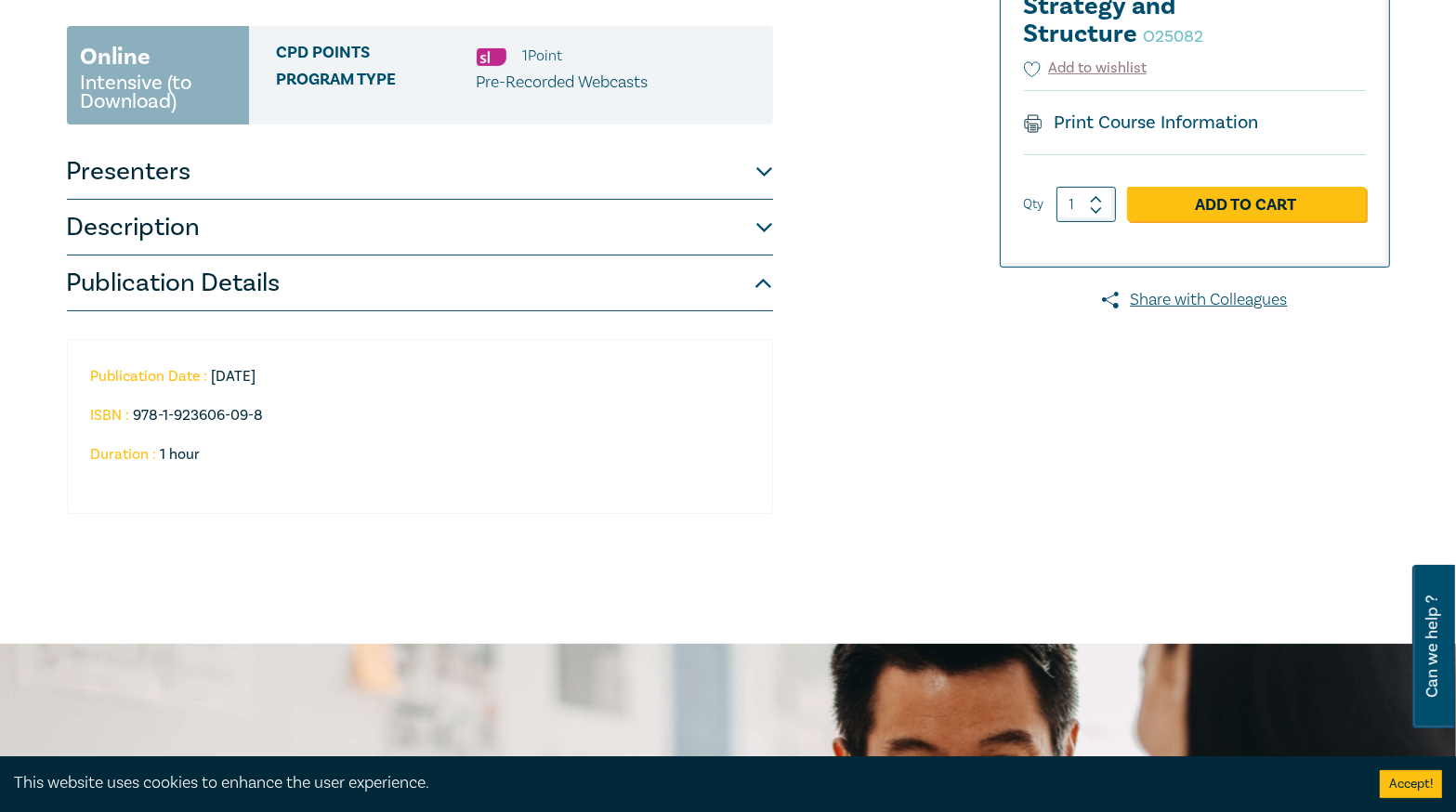
scroll to position [371, 0]
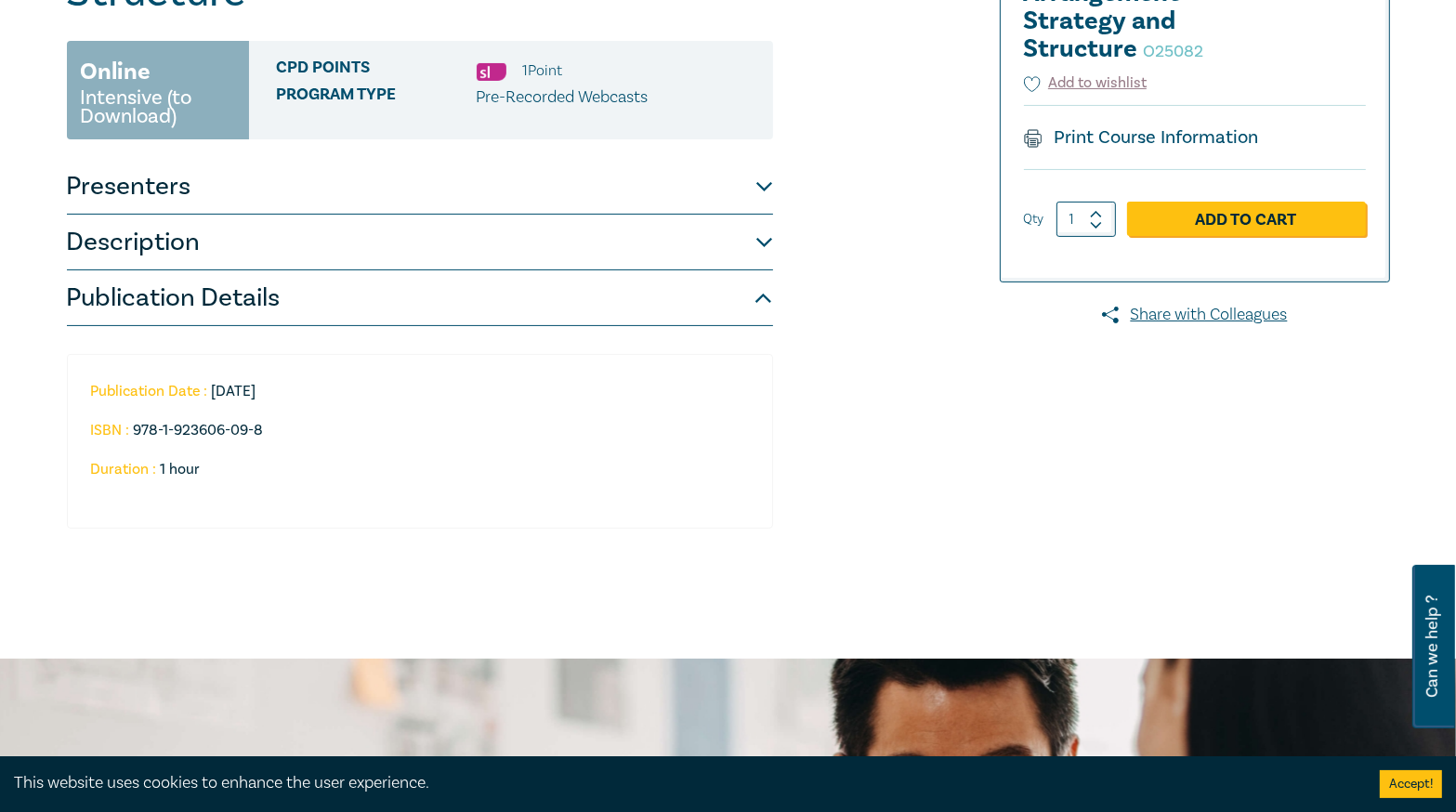
click at [674, 253] on button "Description" at bounding box center [420, 243] width 706 height 56
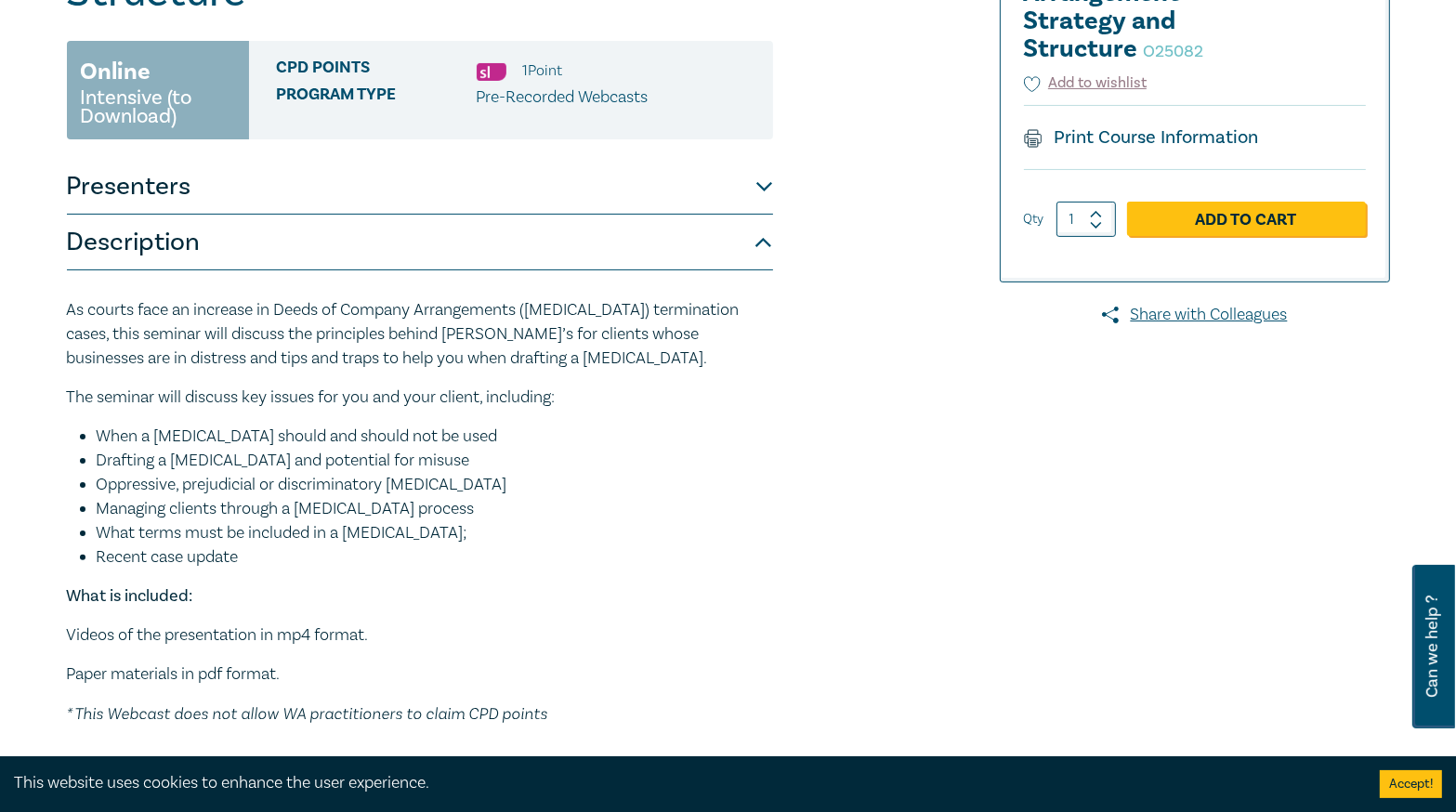
click at [696, 210] on button "Presenters" at bounding box center [420, 187] width 706 height 56
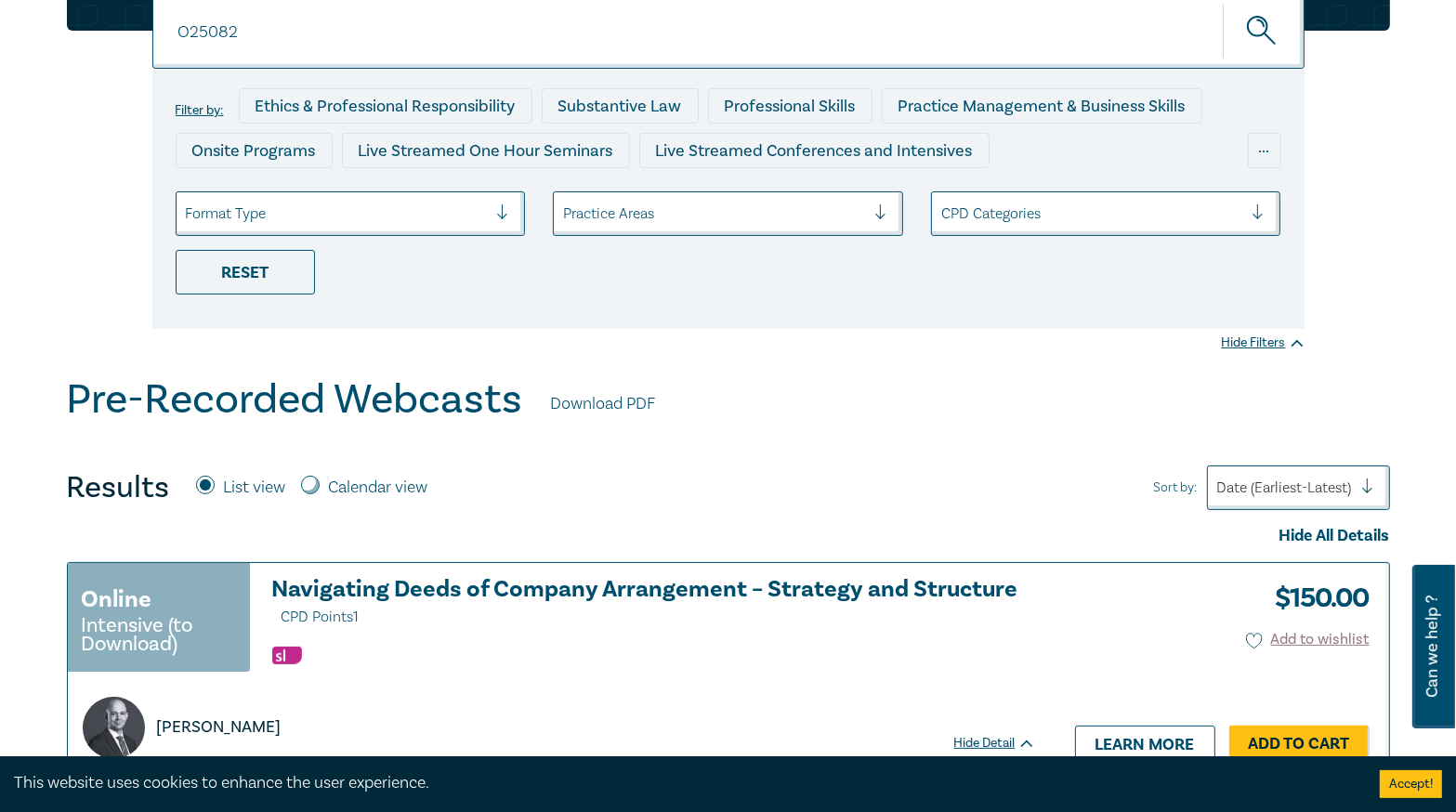
scroll to position [75, 0]
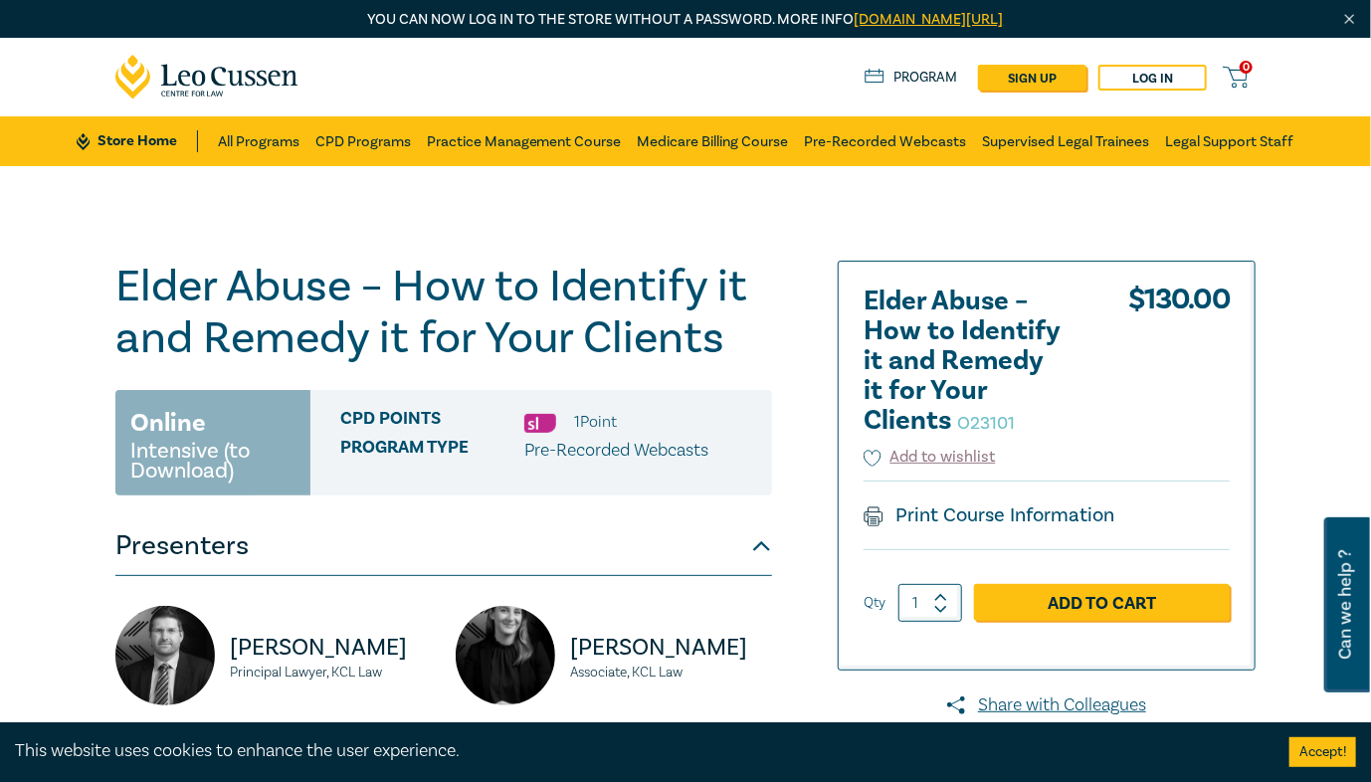
click at [999, 430] on small "O23101" at bounding box center [986, 423] width 58 height 23
copy small "O23101"
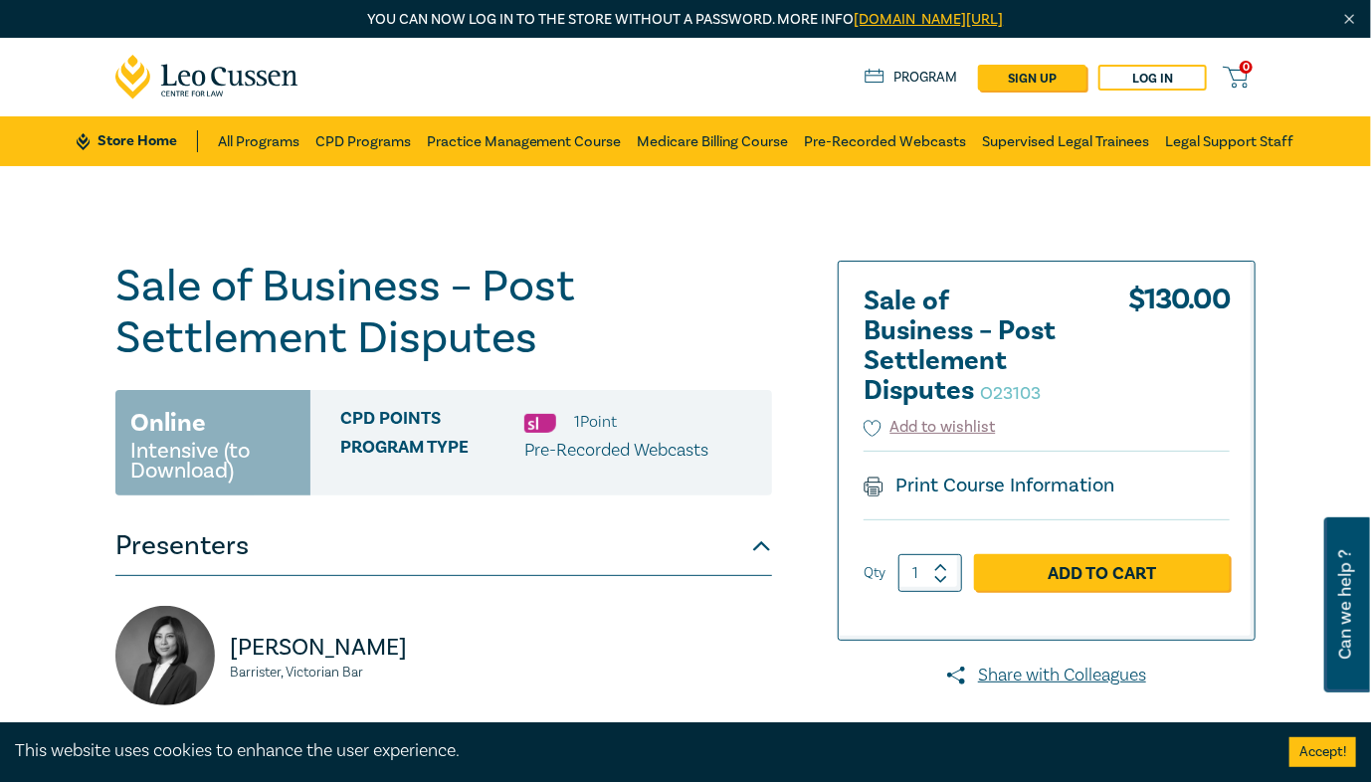
click at [623, 257] on div "Sale of Business – Post Settlement Disputes O23103 Online Intensive (to Downloa…" at bounding box center [685, 682] width 1371 height 1032
